Goal: Check status: Check status

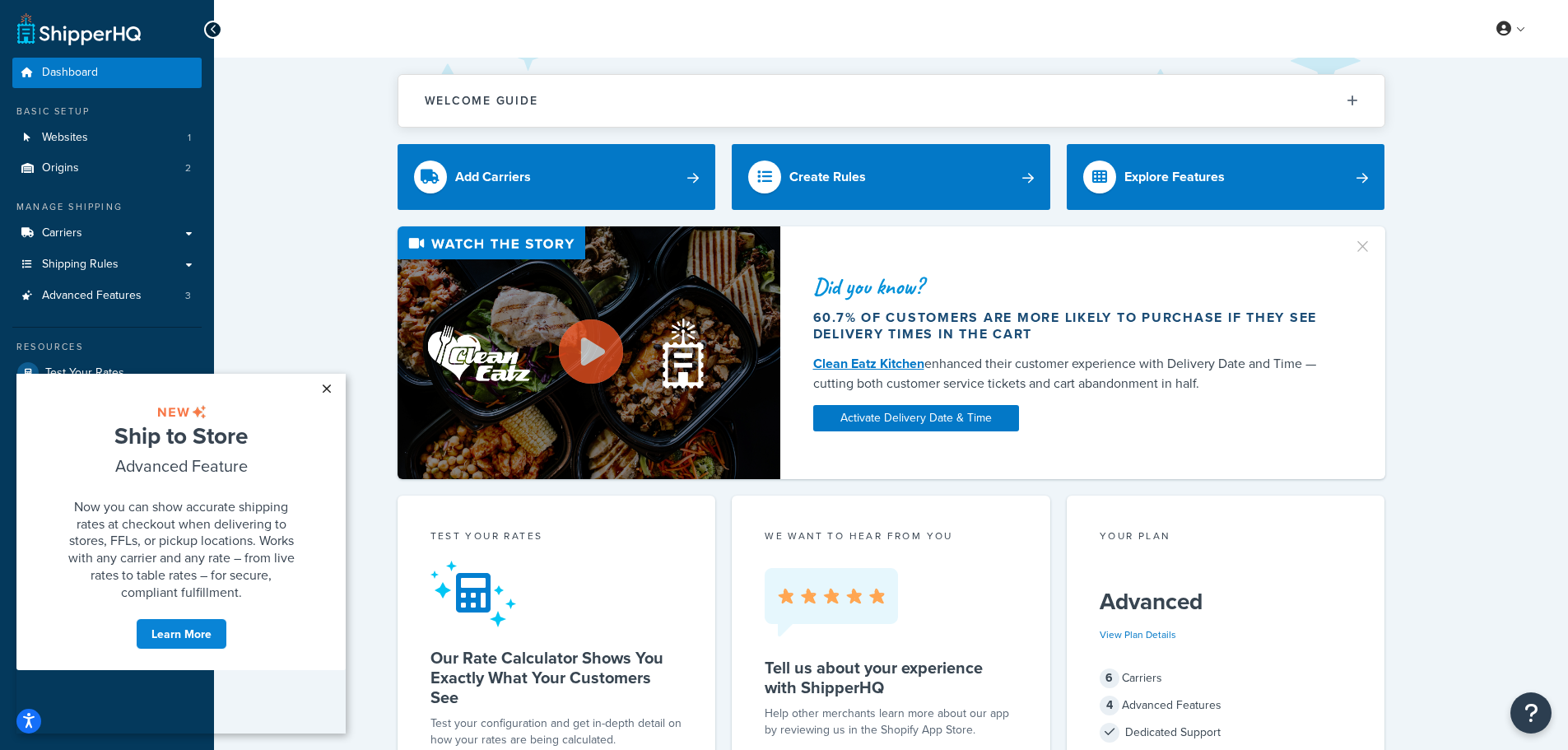
click at [326, 386] on link "×" at bounding box center [326, 388] width 29 height 30
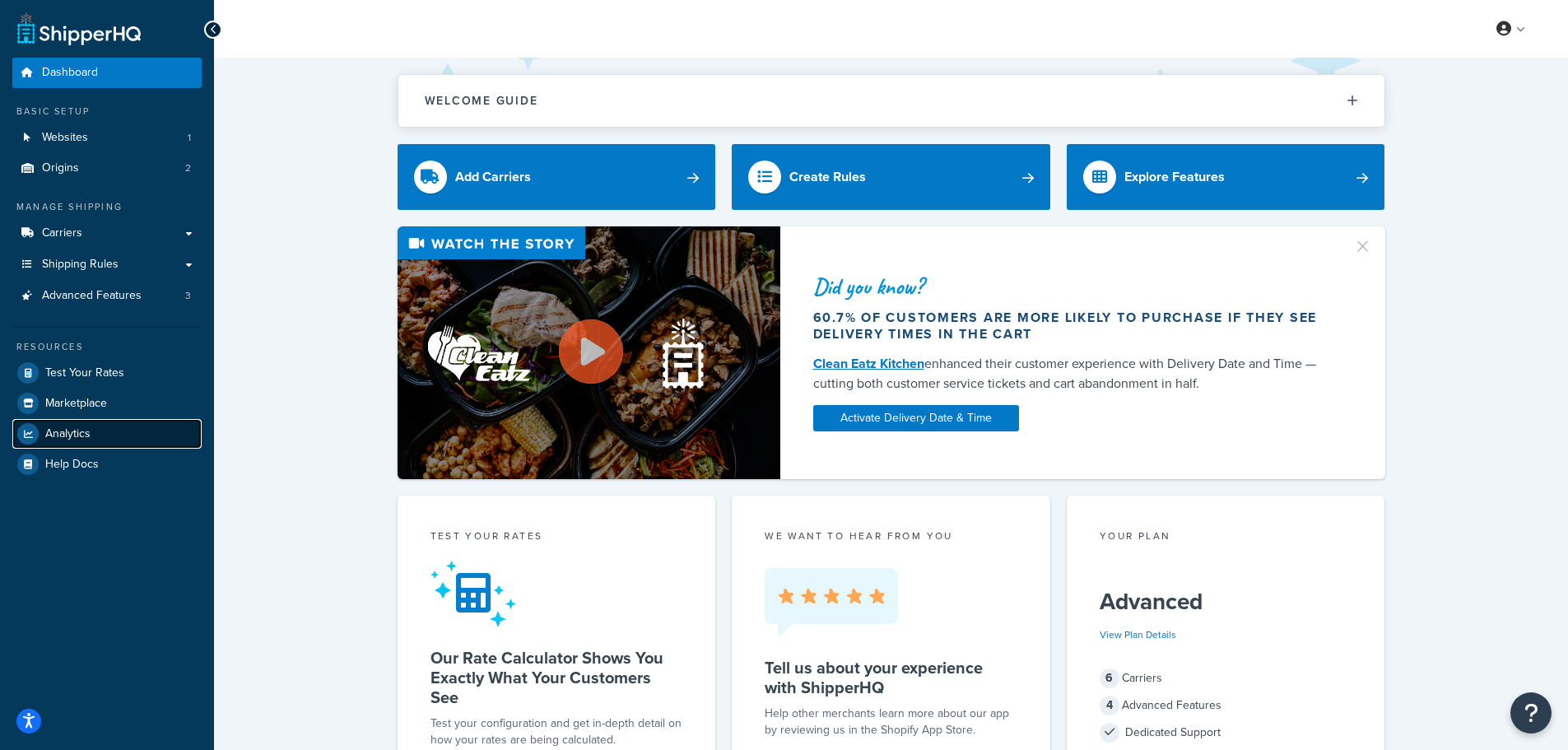
click at [86, 423] on link "Analytics" at bounding box center [107, 433] width 189 height 30
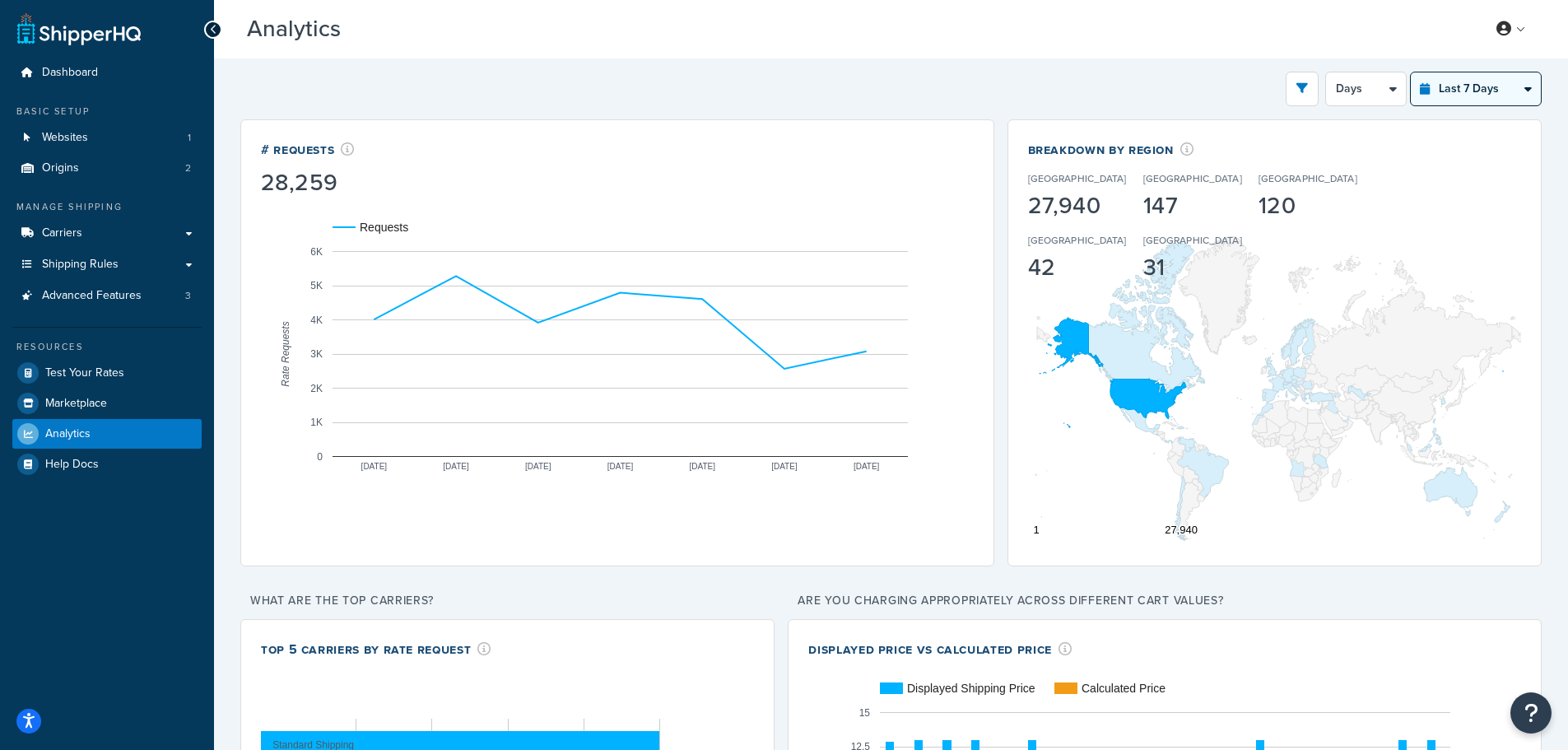
click at [1504, 92] on select "Last 24 Hours Last 7 Days Last 30 Days Last 3 Months Last 6 Months Last 12 Mont…" at bounding box center [1476, 89] width 130 height 33
select select "last_year"
click at [1411, 73] on select "Last 24 Hours Last 7 Days Last 30 Days Last 3 Months Last 6 Months Last 12 Mont…" at bounding box center [1476, 89] width 130 height 33
select select "1M"
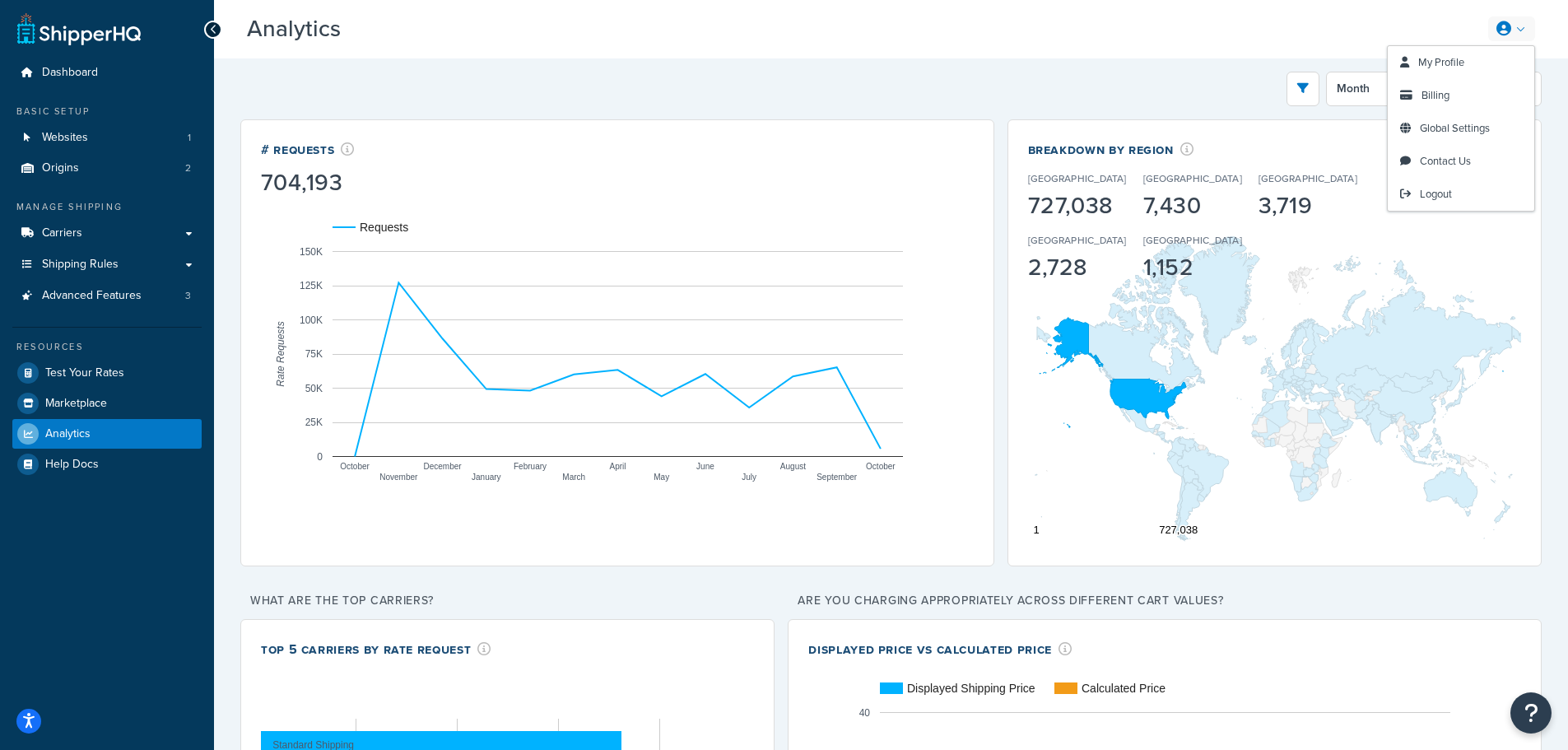
click at [1493, 26] on link at bounding box center [1511, 28] width 47 height 25
